Goal: Ask a question

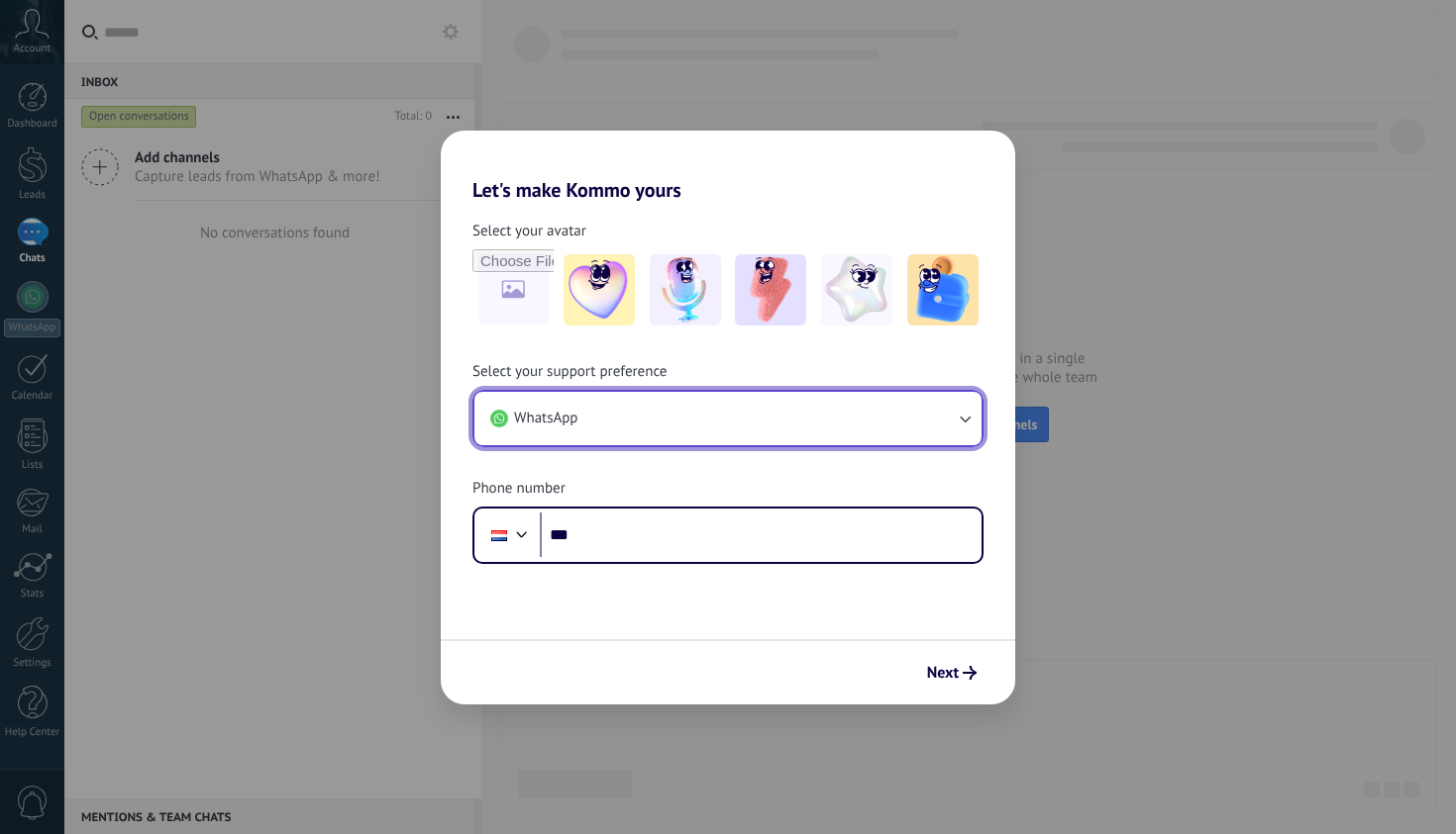
click at [758, 412] on button "WhatsApp" at bounding box center [728, 418] width 507 height 54
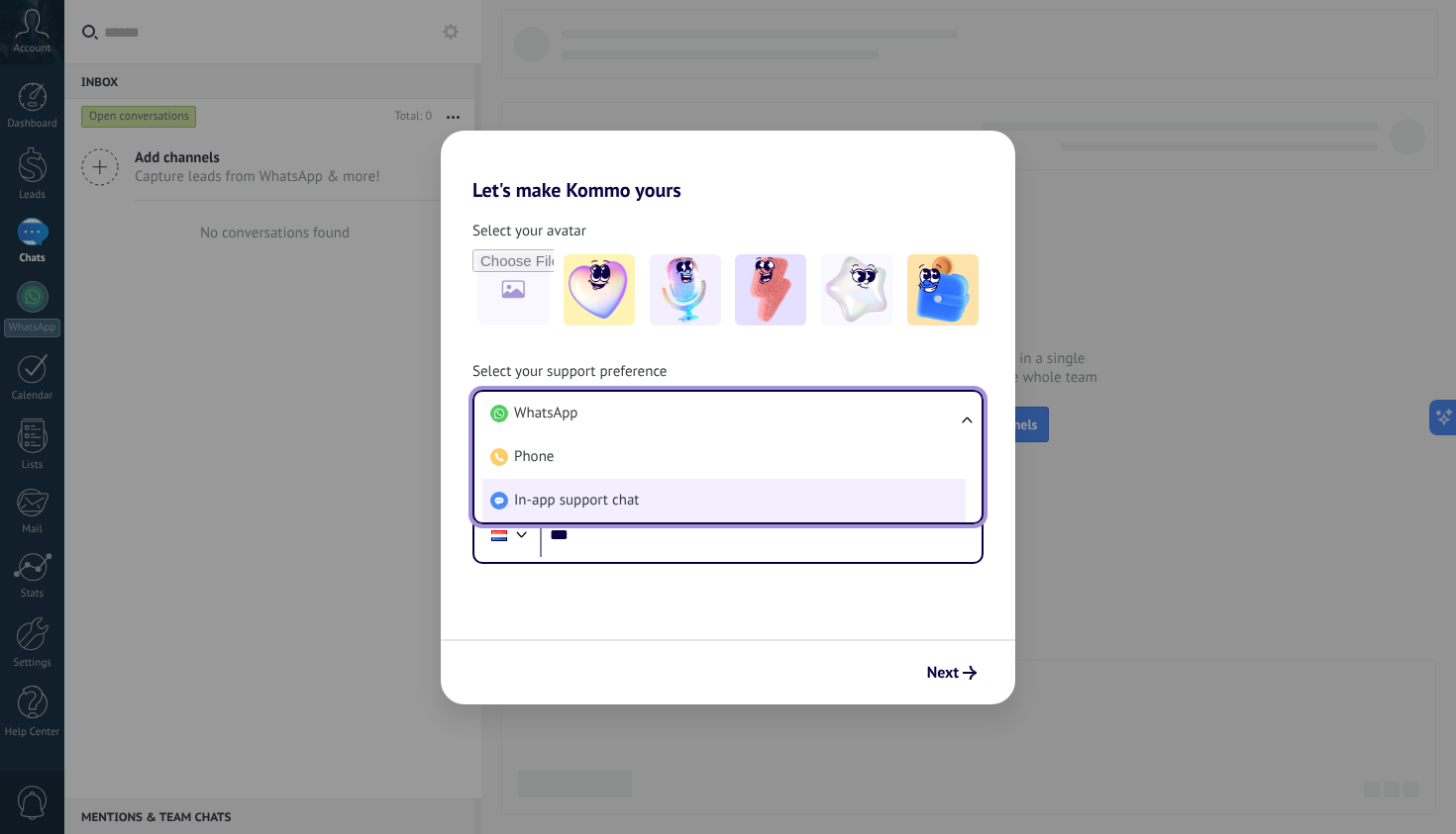
click at [744, 495] on li "In-app support chat" at bounding box center [724, 501] width 483 height 44
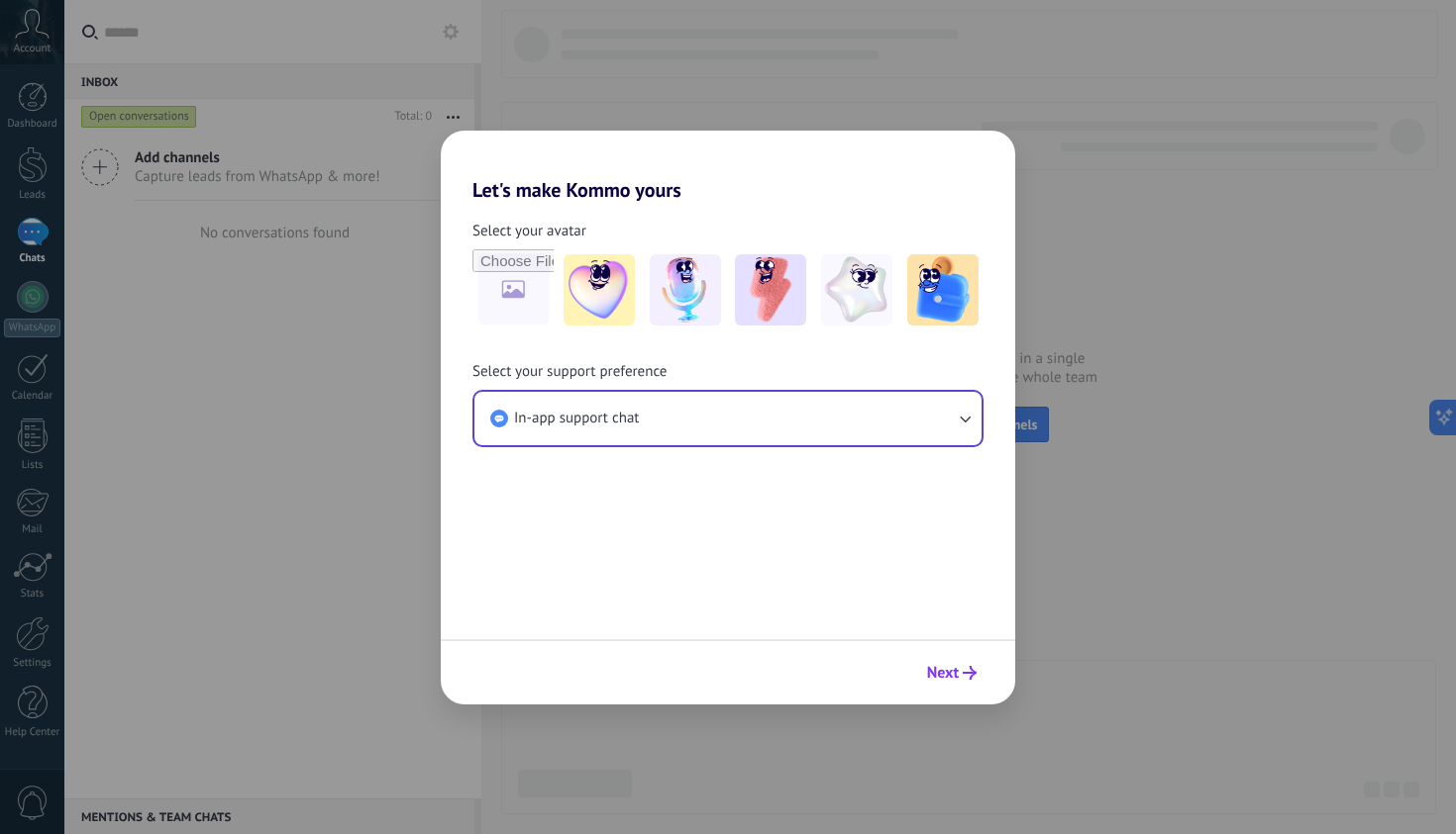
click at [961, 675] on span "Next" at bounding box center [952, 673] width 50 height 14
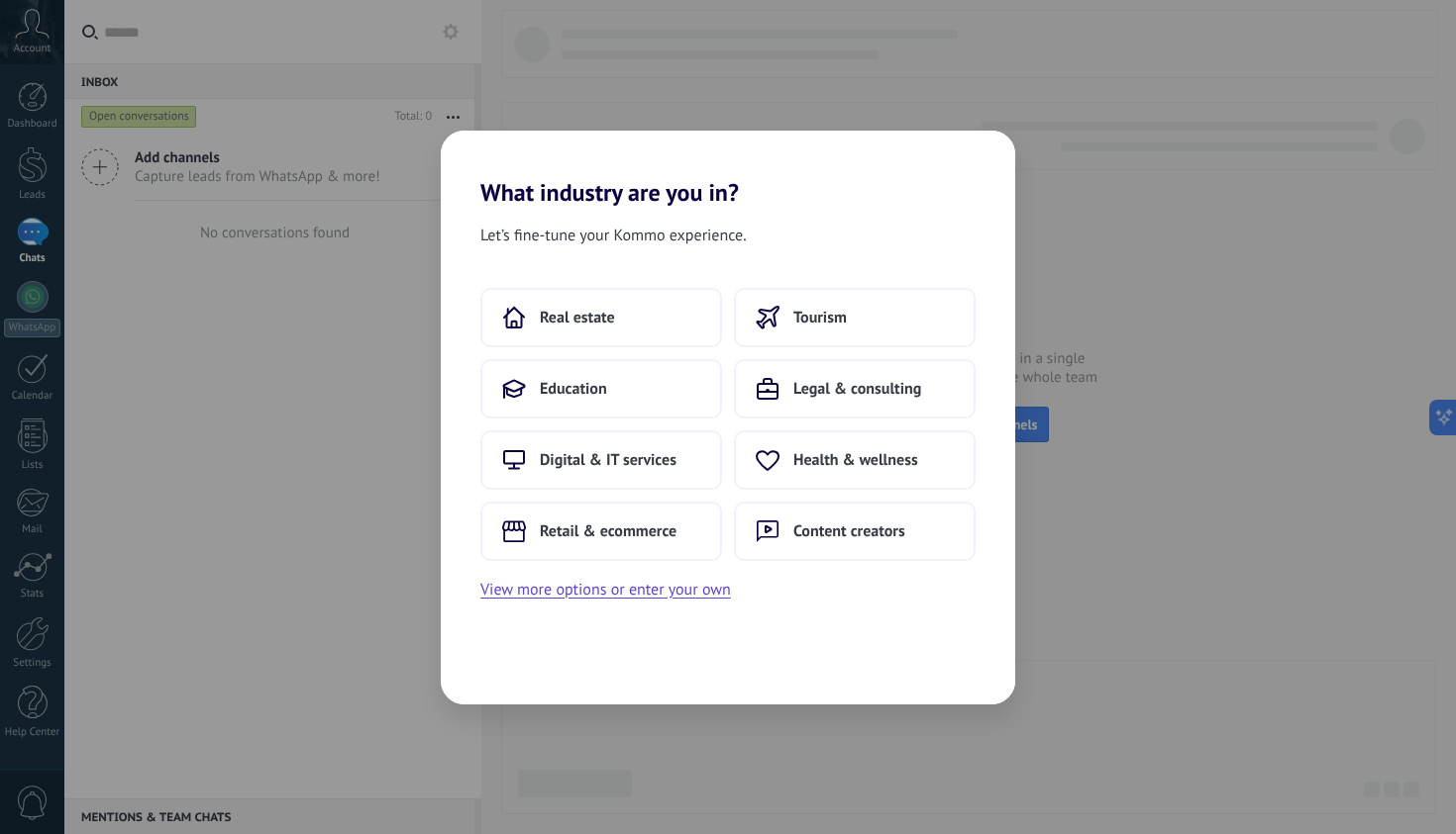
click at [901, 350] on div "Real estate Tourism Education Legal & consulting Digital & IT services Health &…" at bounding box center [728, 424] width 495 height 273
click at [901, 332] on button "Tourism" at bounding box center [854, 318] width 242 height 60
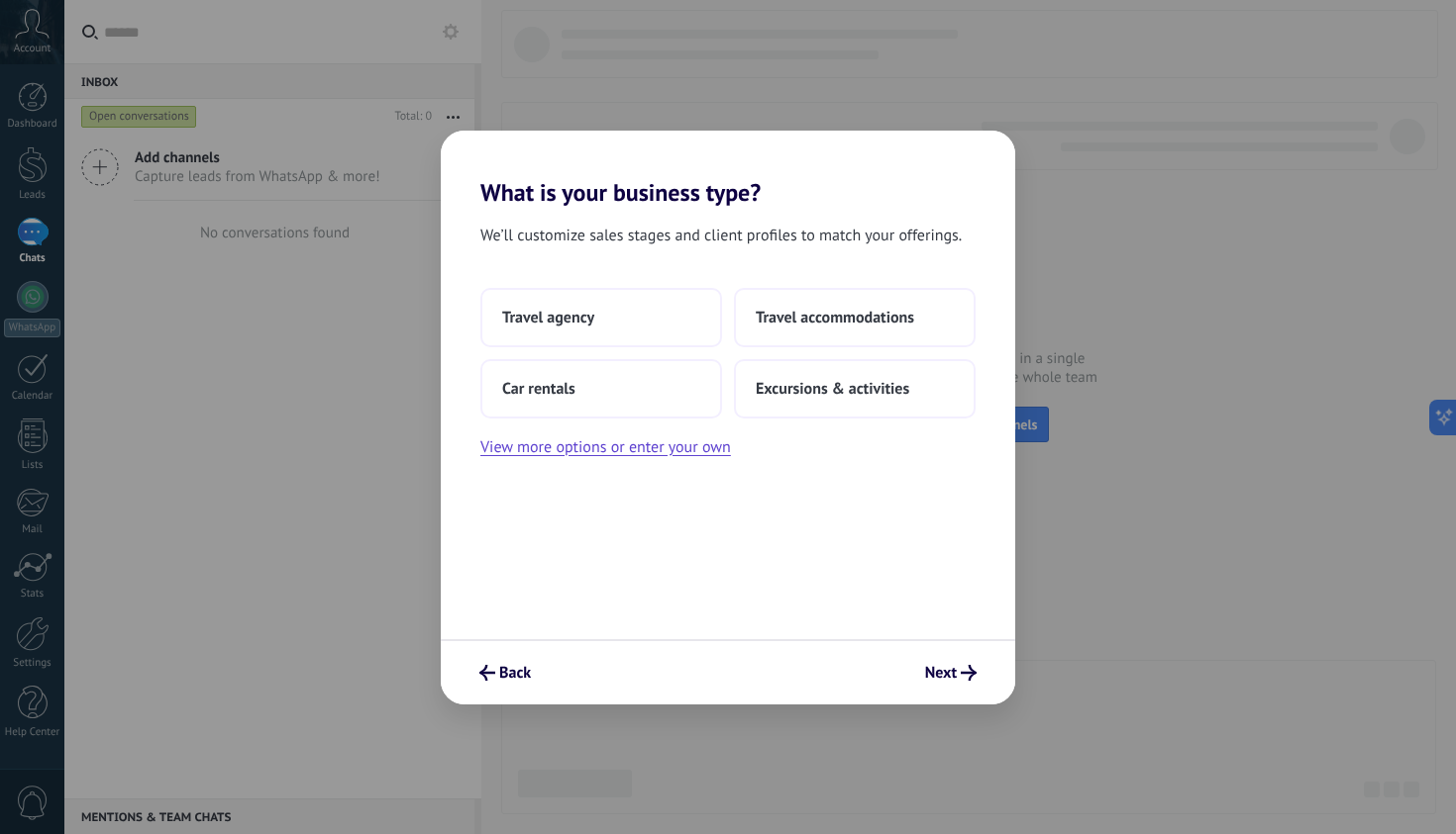
click at [901, 332] on button "Travel accommodations" at bounding box center [854, 318] width 242 height 60
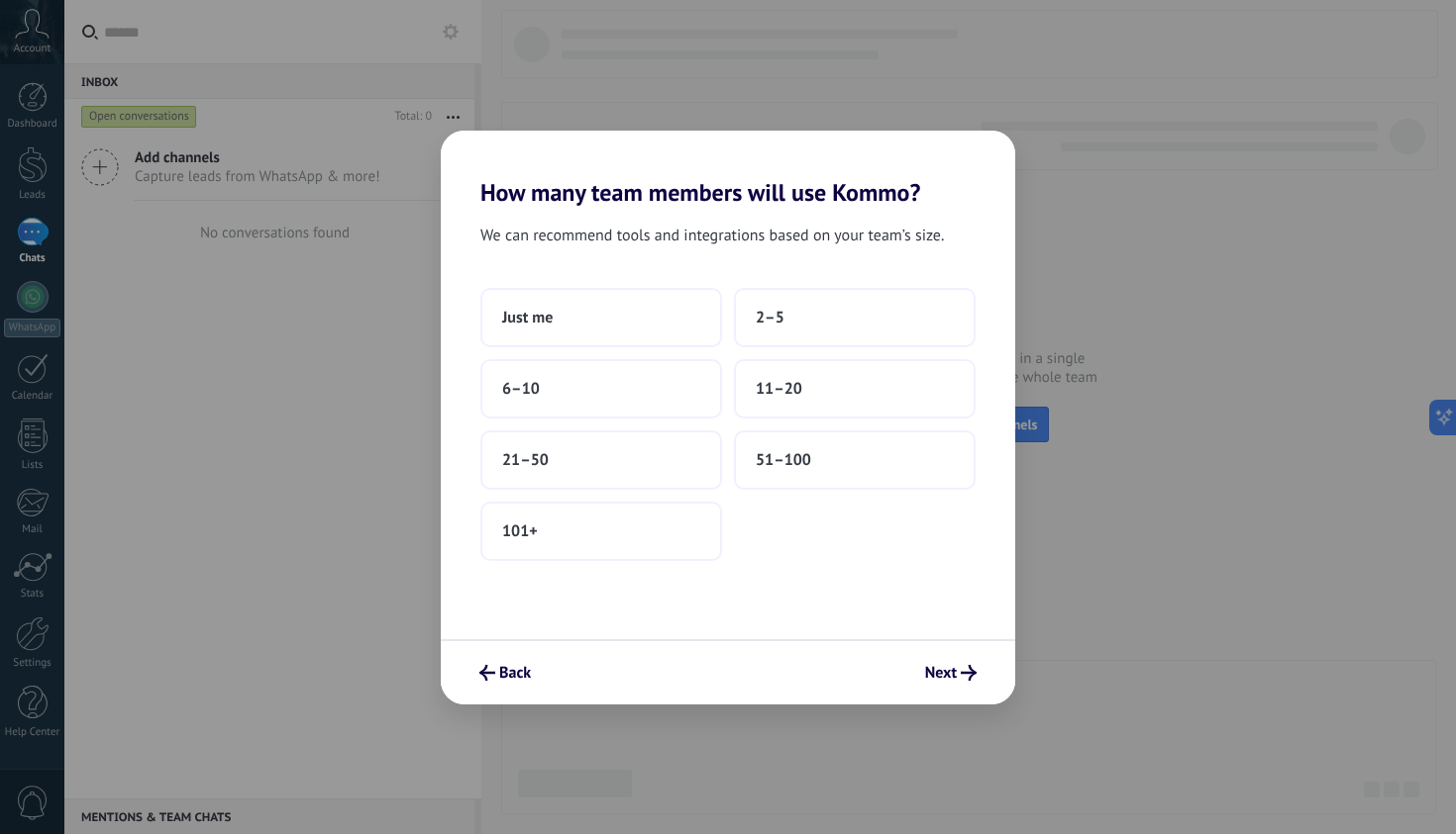
click at [901, 332] on button "2–5" at bounding box center [854, 318] width 242 height 60
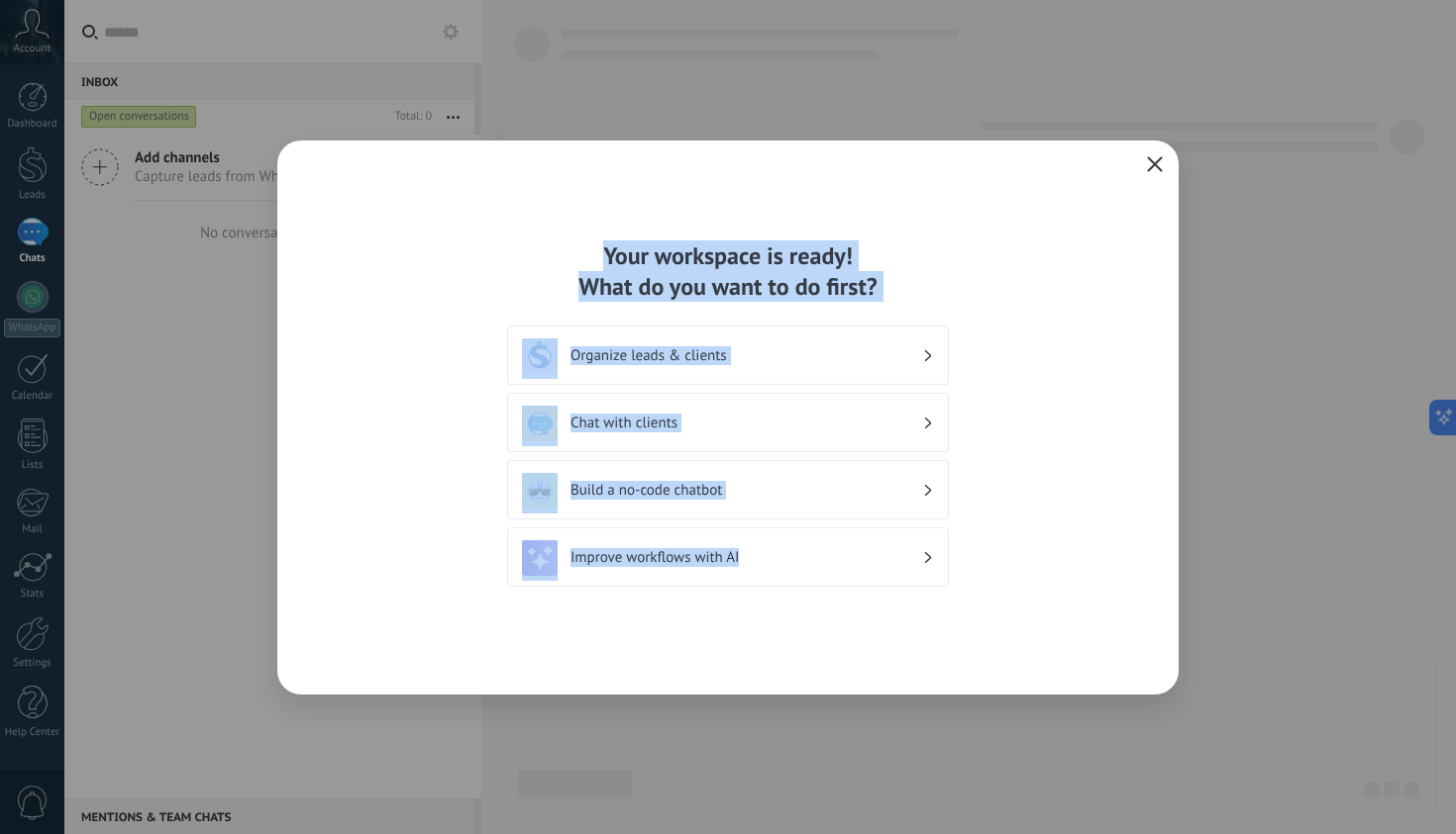
click at [1151, 163] on icon "button" at bounding box center [1155, 164] width 16 height 16
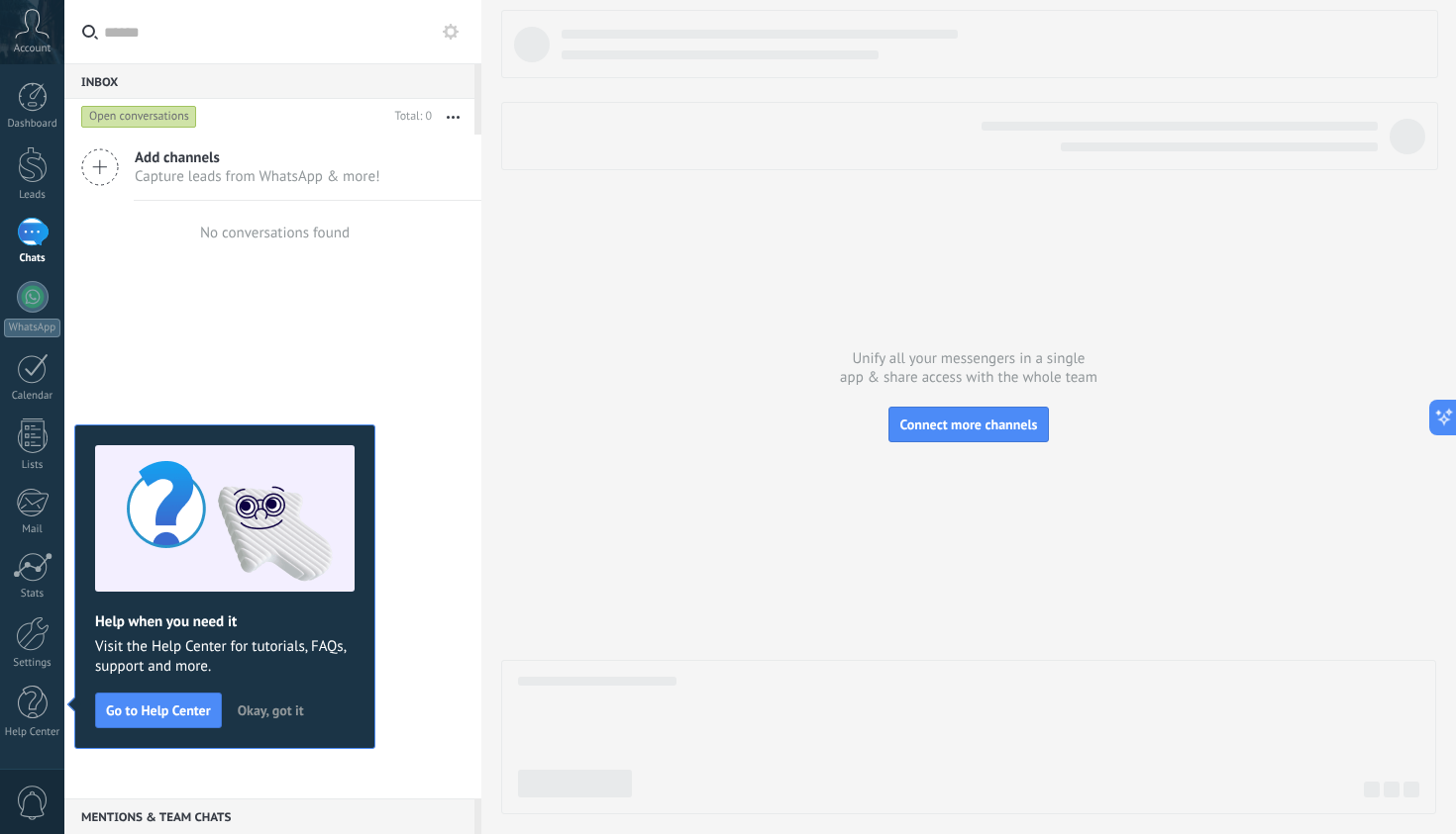
click at [42, 41] on div "Account" at bounding box center [32, 32] width 65 height 65
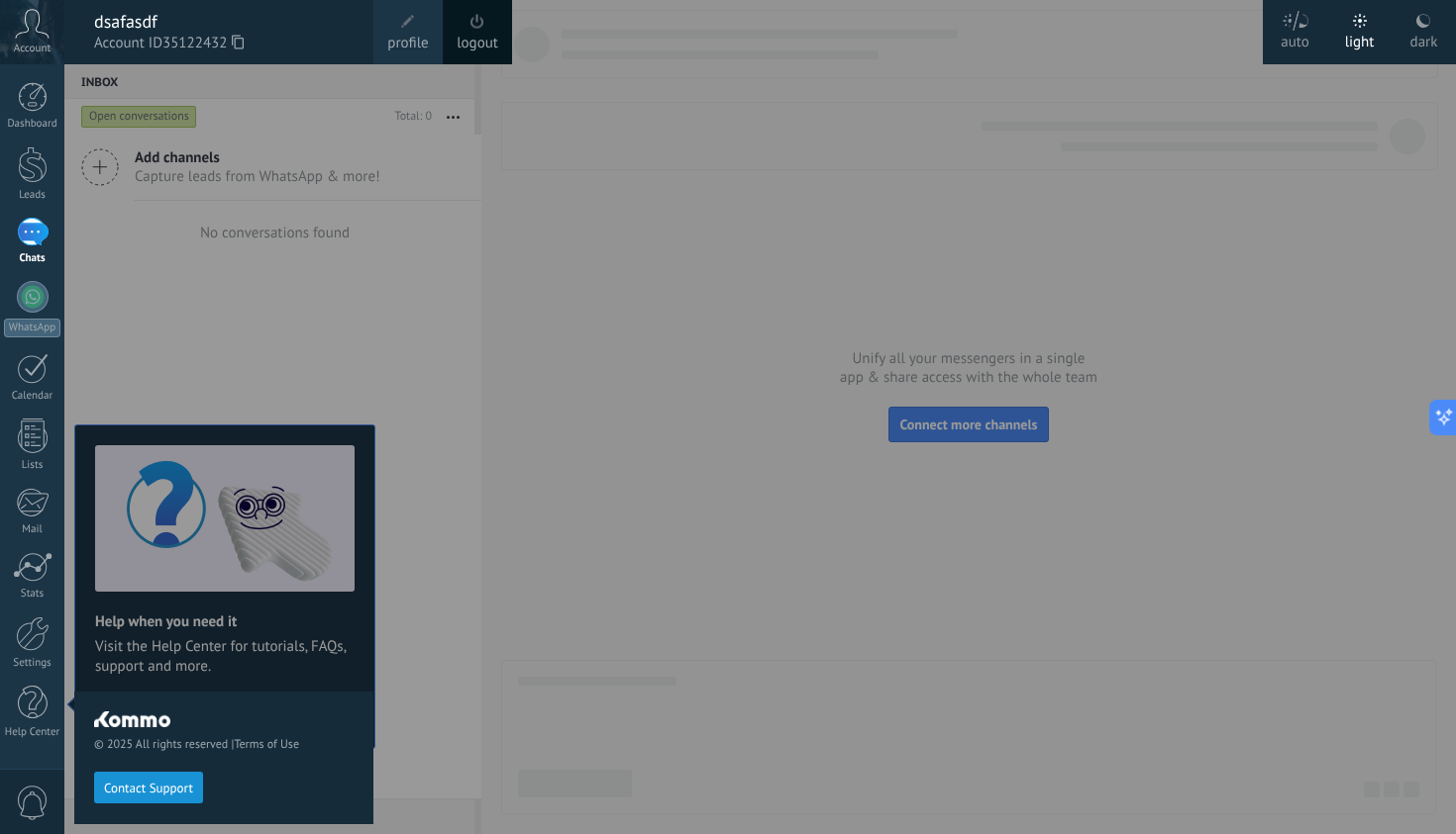
click at [244, 43] on icon at bounding box center [238, 42] width 12 height 15
